Goal: Find specific page/section: Find specific page/section

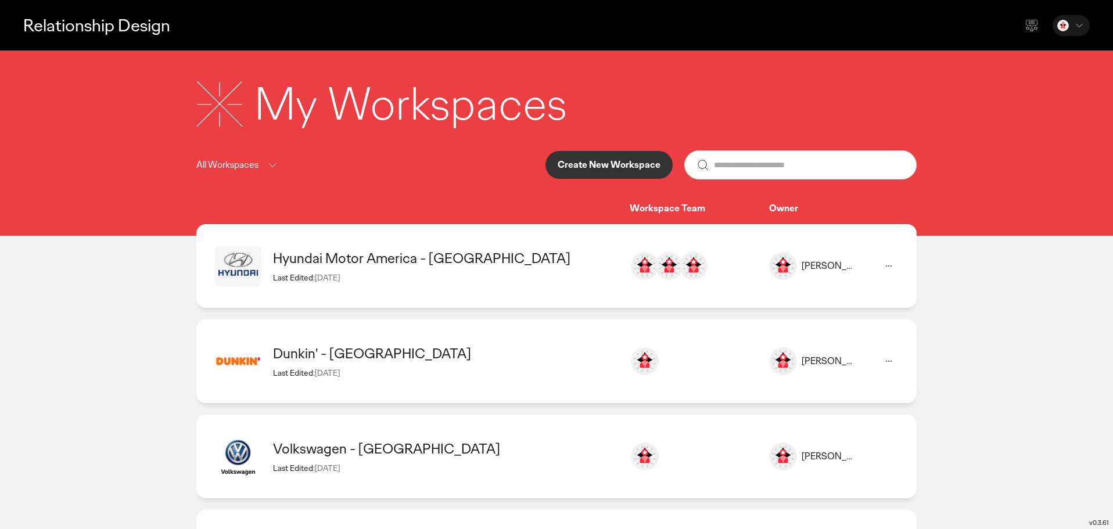
click at [348, 253] on div "Hyundai Motor America - [GEOGRAPHIC_DATA]" at bounding box center [445, 258] width 345 height 18
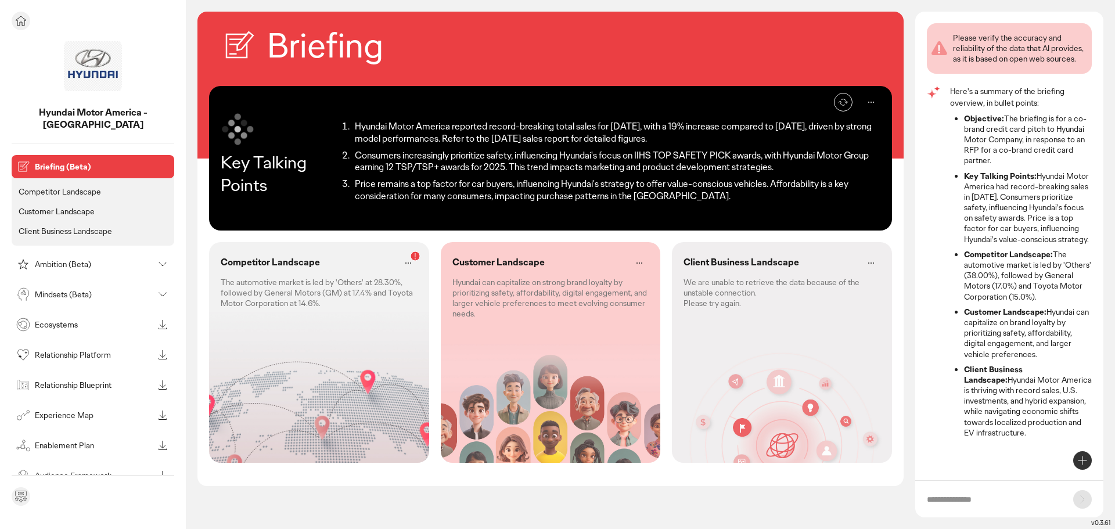
click at [53, 186] on p "Competitor Landscape" at bounding box center [60, 191] width 82 height 10
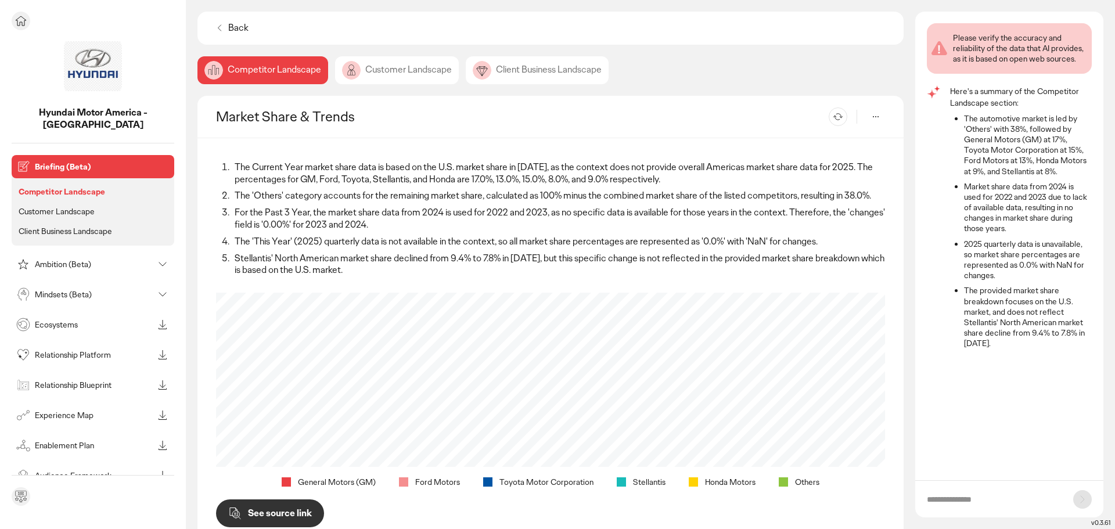
click at [67, 206] on p "Customer Landscape" at bounding box center [57, 211] width 76 height 10
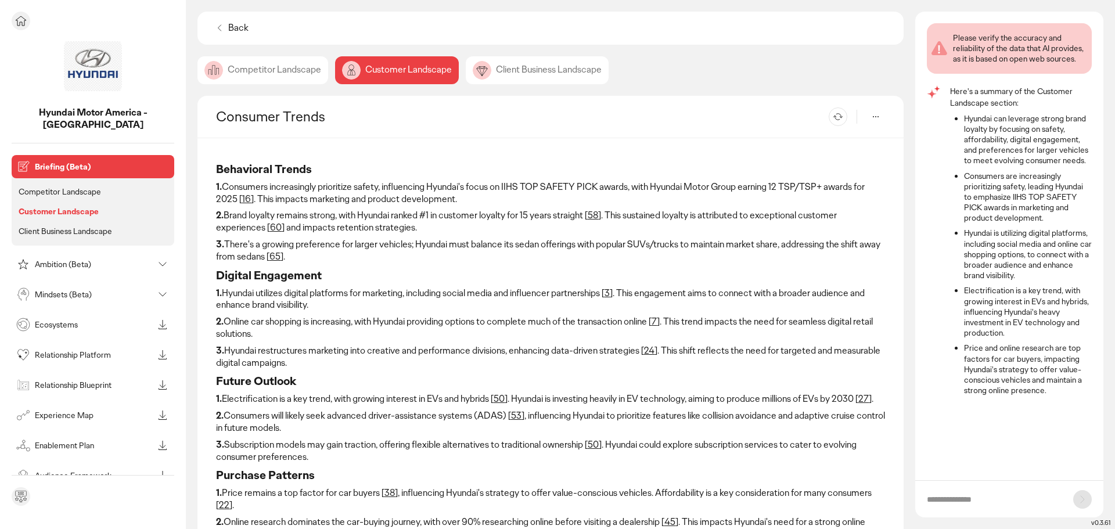
click at [82, 226] on p "Client Business Landscape" at bounding box center [66, 231] width 94 height 10
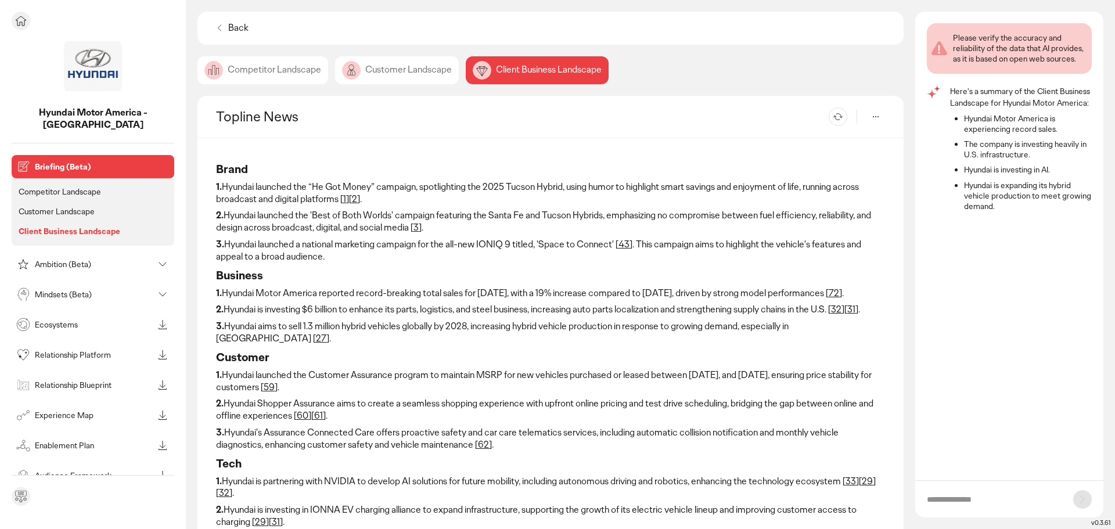
click at [65, 260] on p "Ambition (Beta)" at bounding box center [94, 264] width 118 height 8
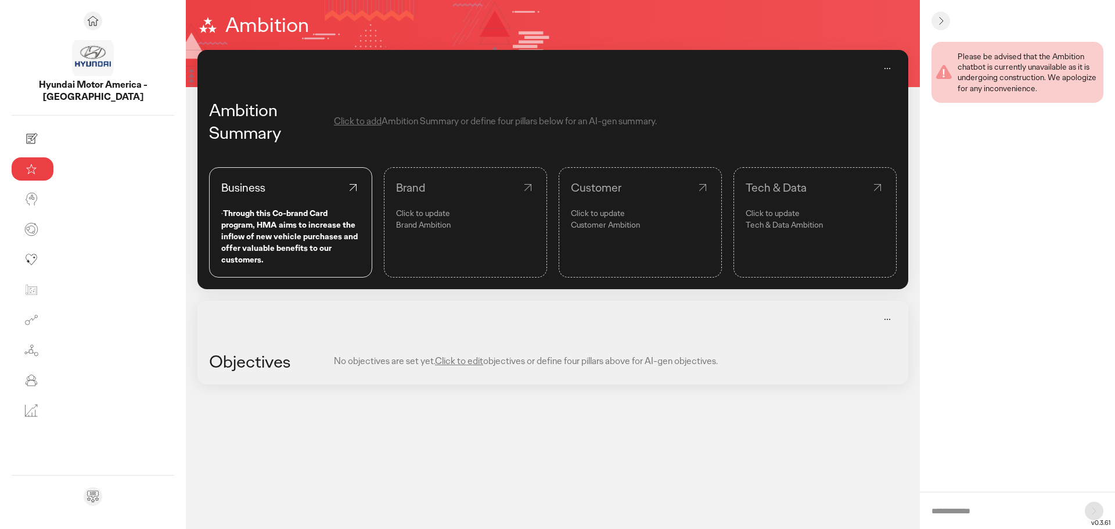
click at [396, 213] on p "Click to update" at bounding box center [465, 213] width 139 height 12
